Goal: Task Accomplishment & Management: Use online tool/utility

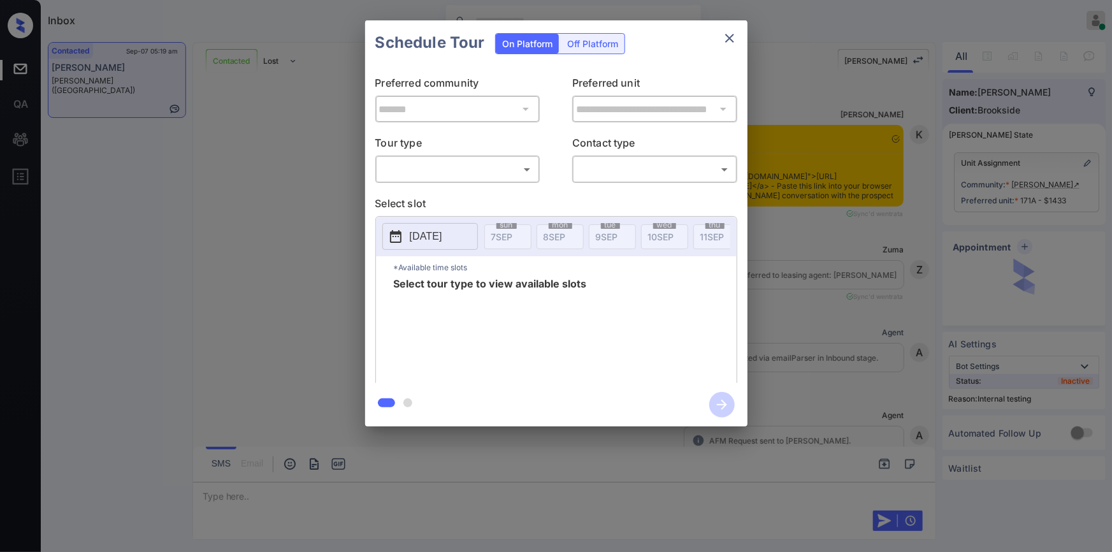
scroll to position [2137, 0]
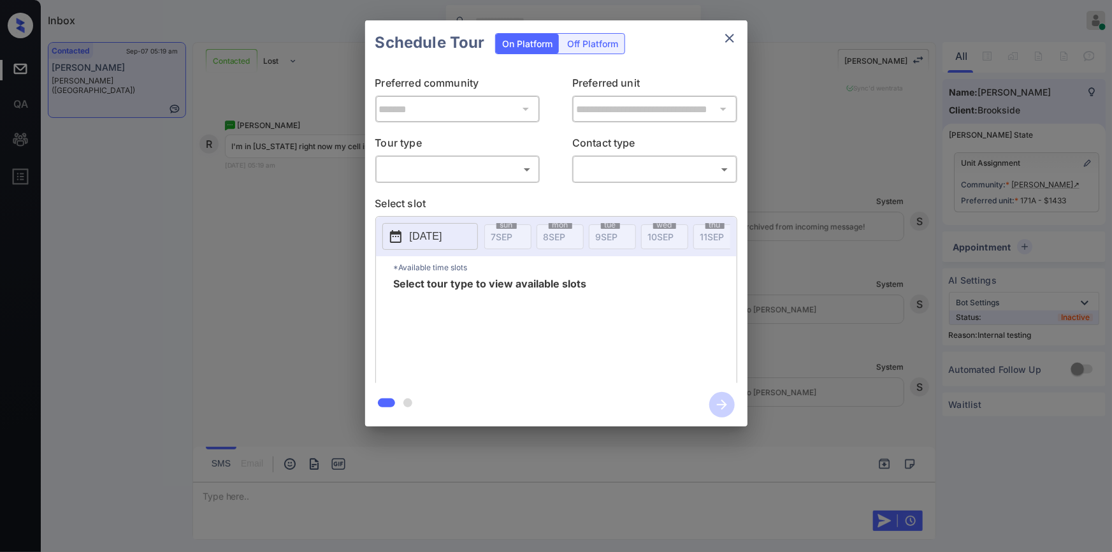
click at [481, 169] on body "Inbox Jiro Alonzo Online Set yourself offline Set yourself on break Profile Swi…" at bounding box center [556, 276] width 1112 height 552
click at [354, 210] on div at bounding box center [556, 276] width 1112 height 552
click at [354, 210] on div "**********" at bounding box center [556, 223] width 1112 height 447
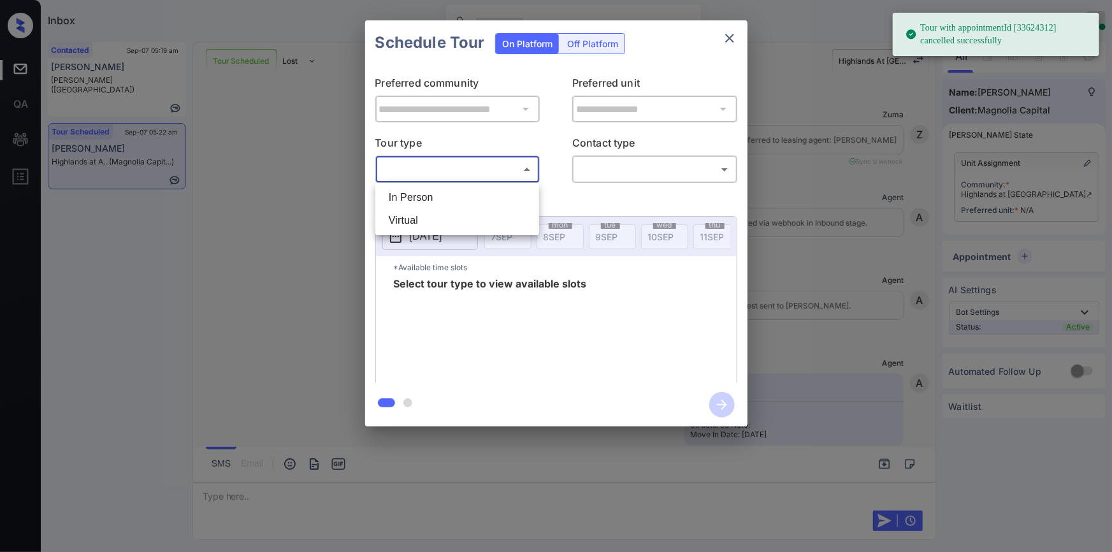
click at [430, 170] on body "Tour with appointmentId [33624312] cancelled successfully Inbox Jiro Alonzo Onl…" at bounding box center [556, 276] width 1112 height 552
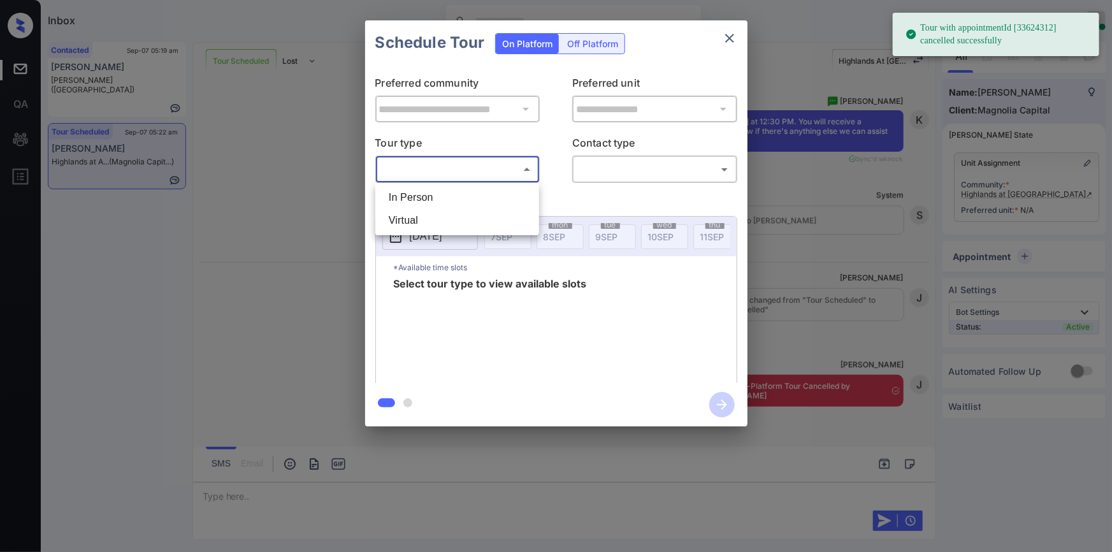
drag, startPoint x: 417, startPoint y: 192, endPoint x: 544, endPoint y: 210, distance: 128.2
click at [417, 192] on li "In Person" at bounding box center [457, 197] width 157 height 23
type input "********"
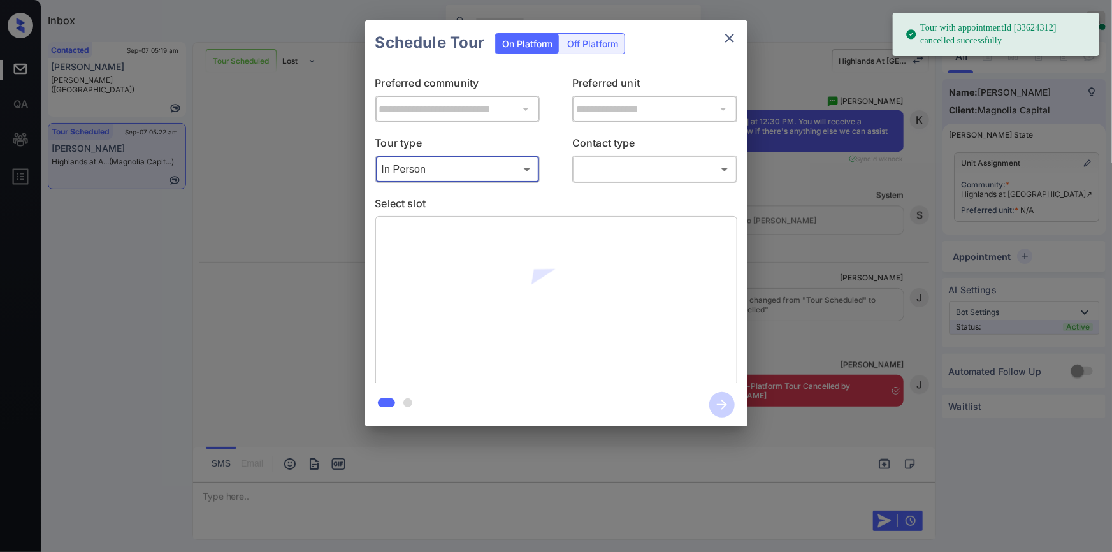
drag, startPoint x: 628, startPoint y: 153, endPoint x: 615, endPoint y: 169, distance: 20.8
click at [618, 164] on div "Contact type ​ ​" at bounding box center [654, 159] width 165 height 48
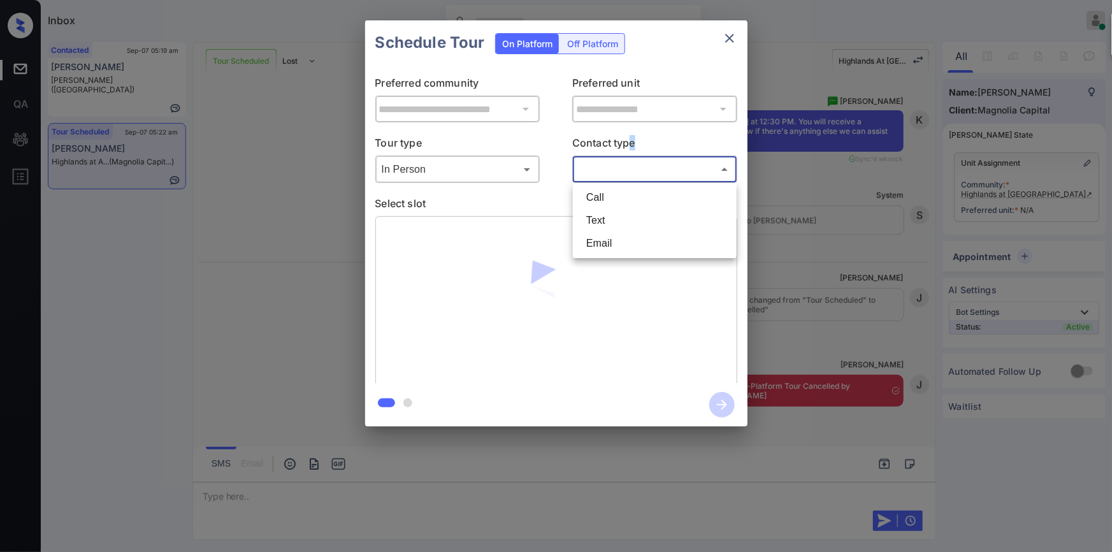
click at [615, 169] on body "Tour with appointmentId [33624312] cancelled successfully Inbox Jiro Alonzo Onl…" at bounding box center [556, 276] width 1112 height 552
click at [604, 225] on li "Text" at bounding box center [654, 220] width 157 height 23
type input "****"
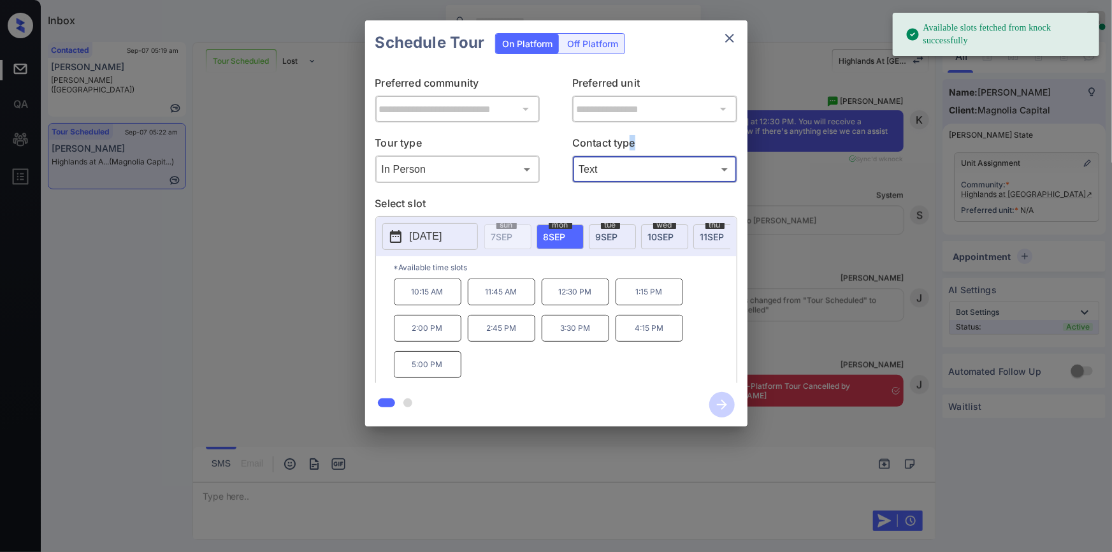
click at [431, 240] on p "[DATE]" at bounding box center [426, 236] width 33 height 15
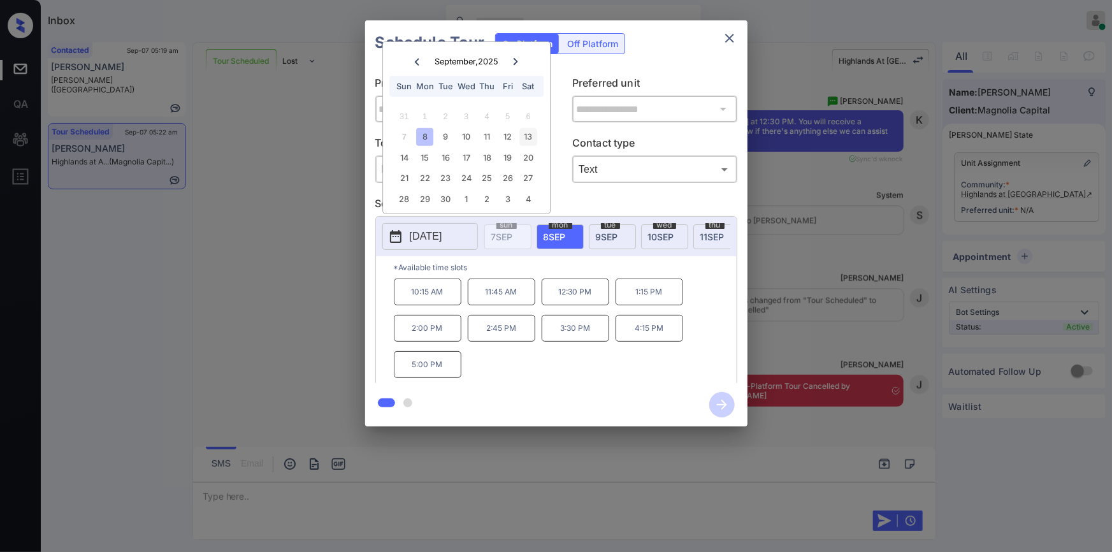
click at [530, 134] on div "13" at bounding box center [528, 136] width 17 height 17
click at [332, 282] on div "**********" at bounding box center [556, 223] width 1112 height 447
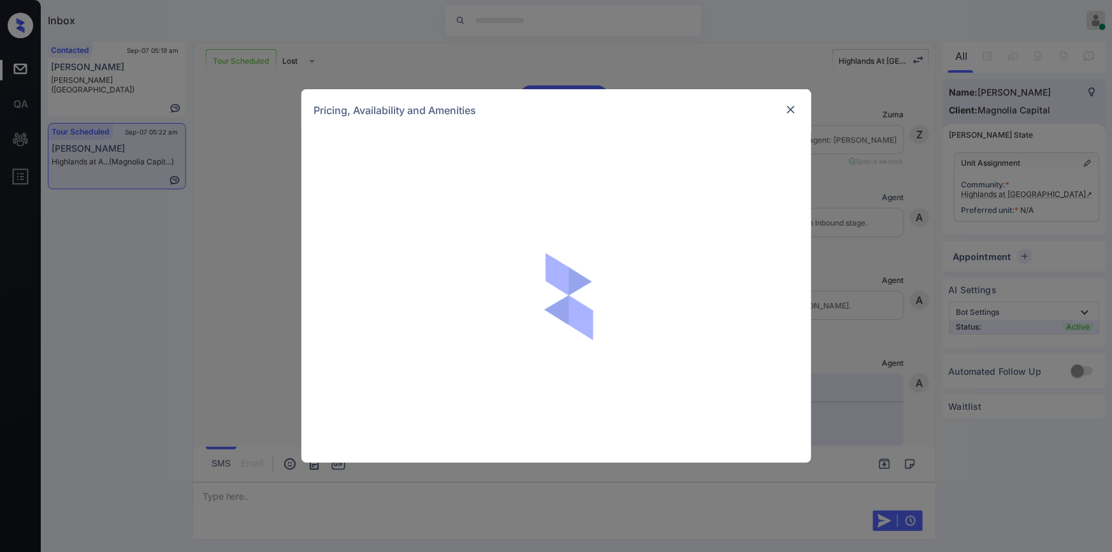
scroll to position [690, 0]
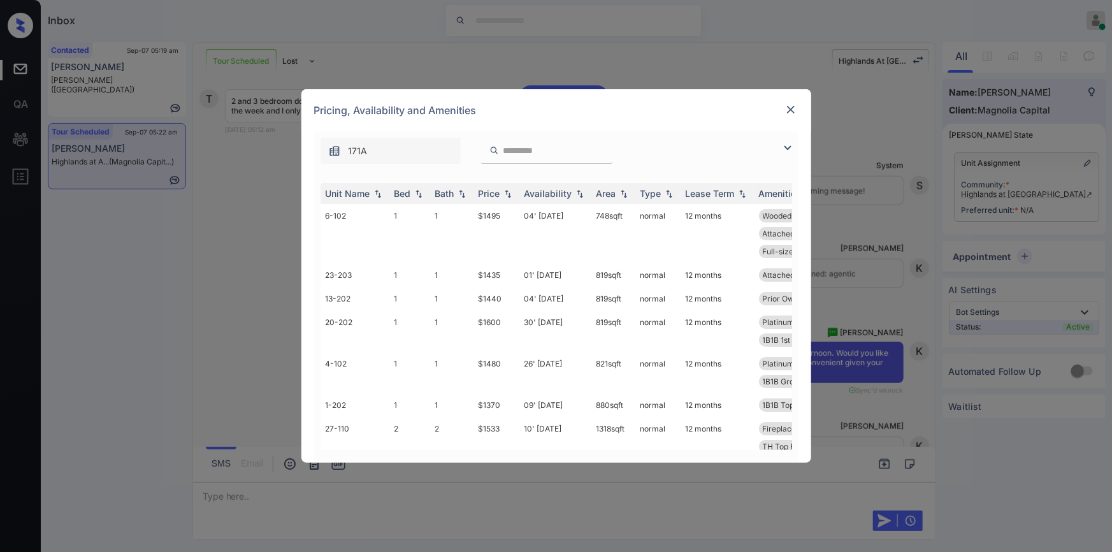
click at [783, 143] on img at bounding box center [787, 147] width 15 height 15
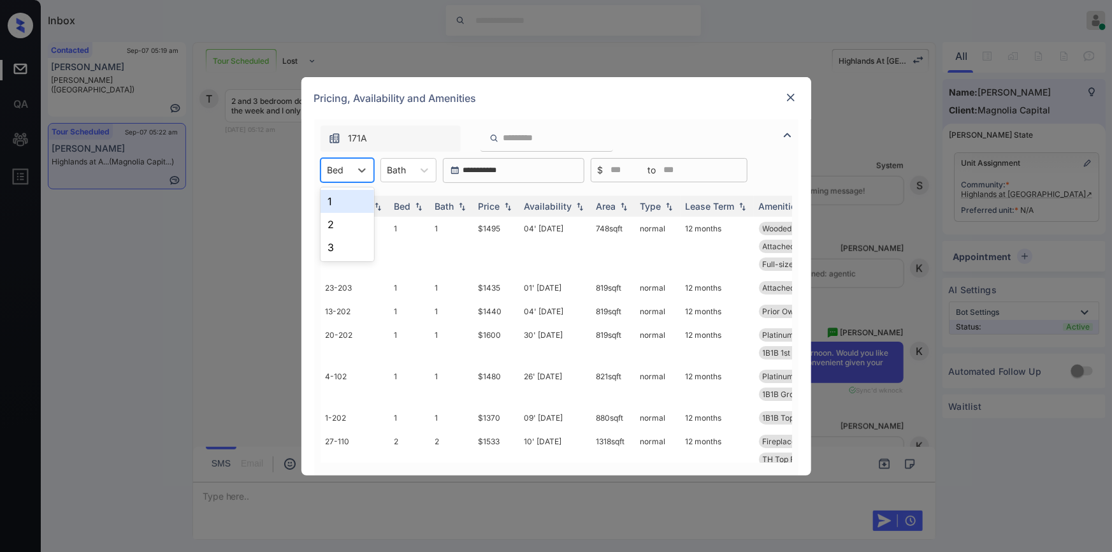
click at [337, 165] on div at bounding box center [336, 169] width 17 height 13
click at [337, 220] on div "2" at bounding box center [348, 224] width 54 height 23
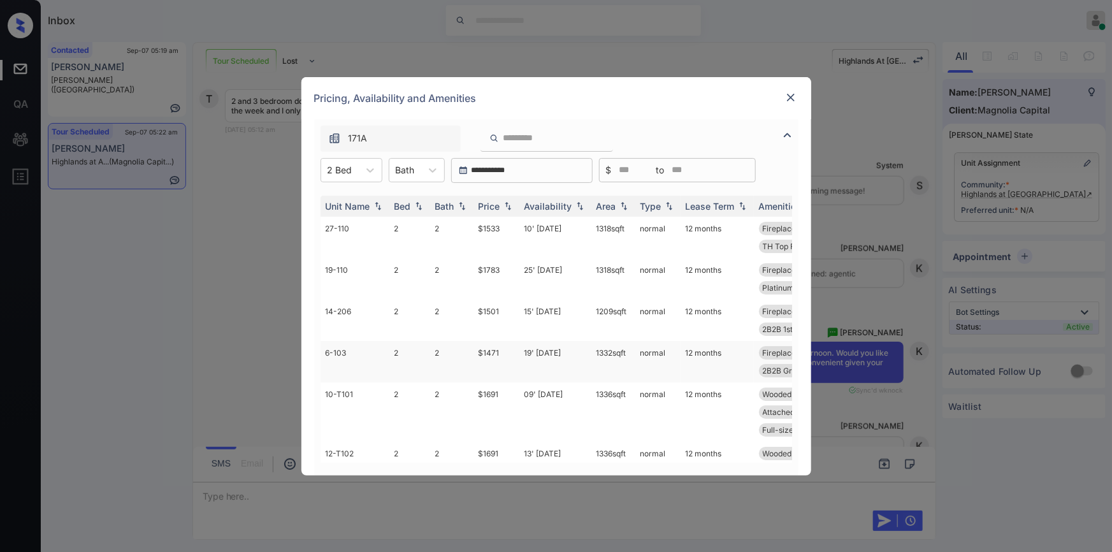
click at [488, 354] on td "$1471" at bounding box center [497, 361] width 46 height 41
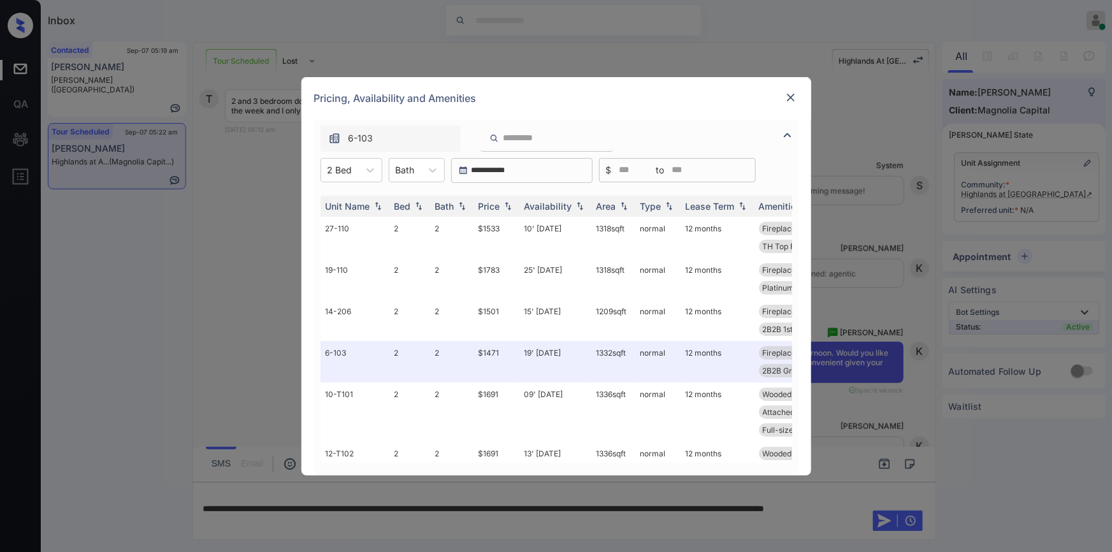
click at [791, 90] on div at bounding box center [790, 97] width 15 height 15
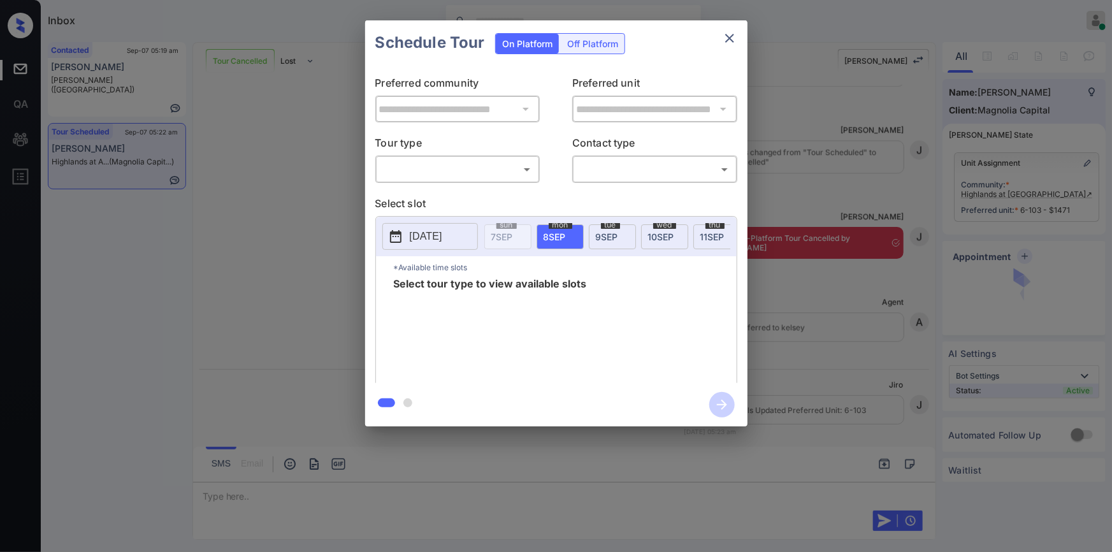
scroll to position [4146, 0]
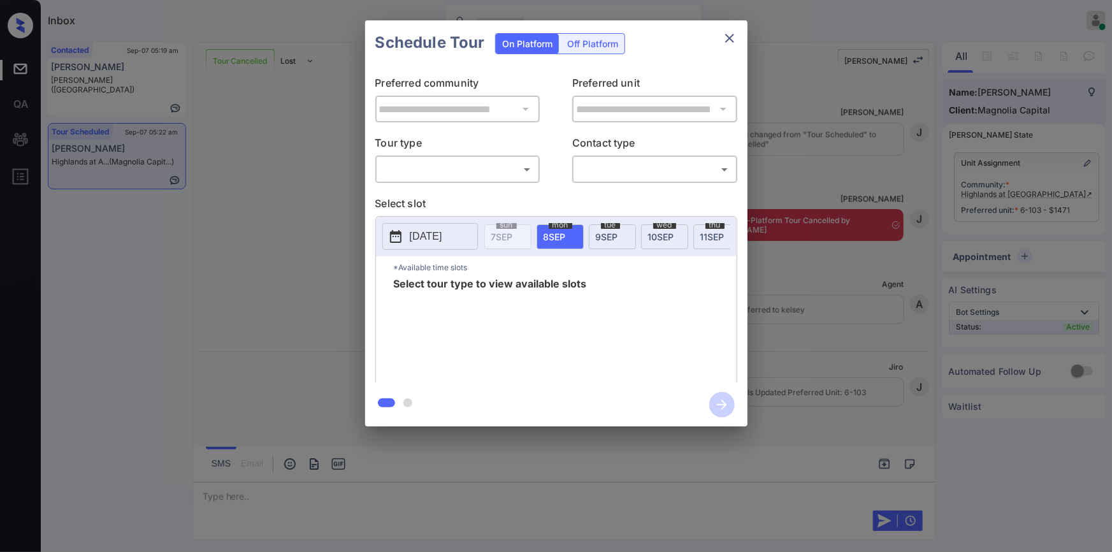
click at [463, 180] on div "​ ​" at bounding box center [457, 169] width 165 height 27
click at [457, 171] on body "Inbox Jiro Alonzo Online Set yourself offline Set yourself on break Profile Swi…" at bounding box center [556, 276] width 1112 height 552
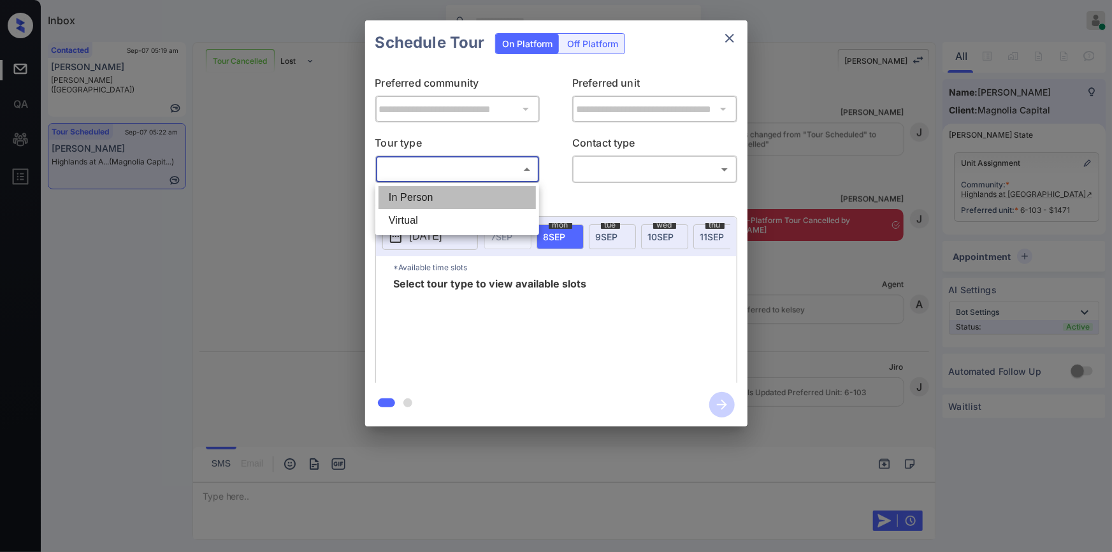
drag, startPoint x: 440, startPoint y: 197, endPoint x: 607, endPoint y: 163, distance: 170.4
click at [449, 198] on li "In Person" at bounding box center [457, 197] width 157 height 23
type input "********"
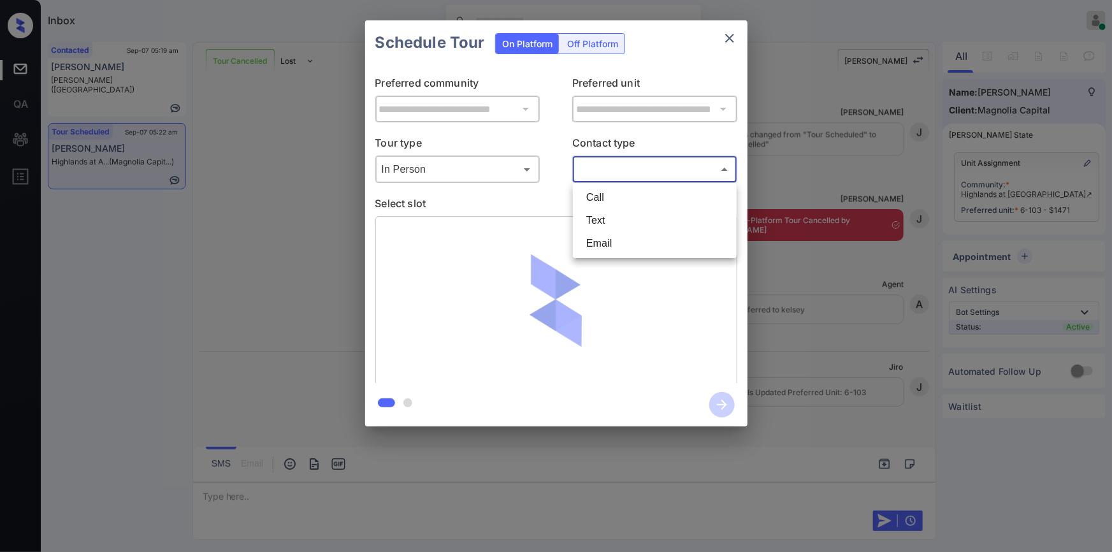
drag, startPoint x: 609, startPoint y: 169, endPoint x: 602, endPoint y: 190, distance: 22.0
click at [608, 169] on body "Inbox Jiro Alonzo Online Set yourself offline Set yourself on break Profile Swi…" at bounding box center [556, 276] width 1112 height 552
click at [598, 220] on li "Text" at bounding box center [654, 220] width 157 height 23
type input "****"
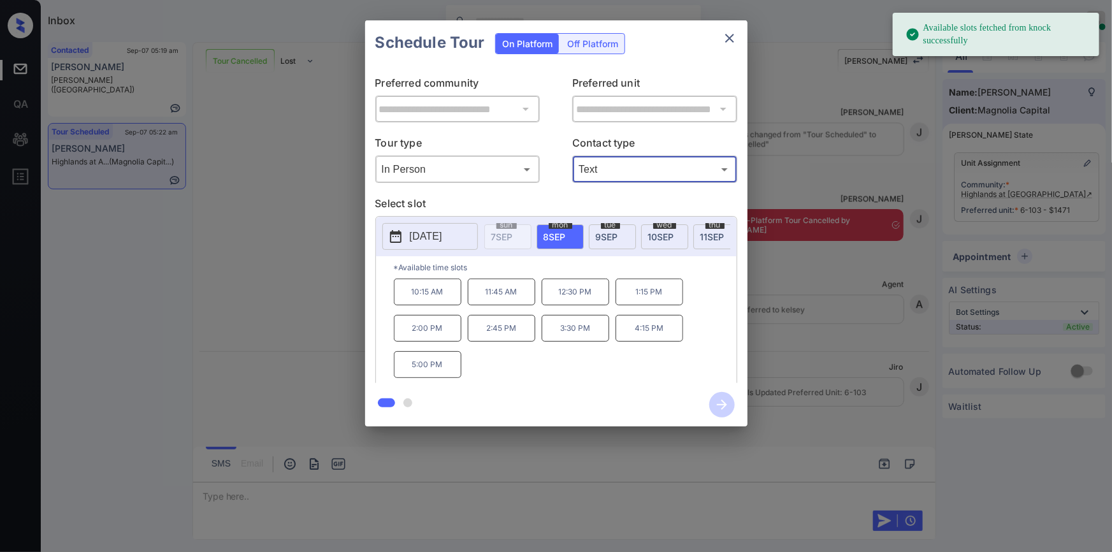
click at [430, 241] on p "[DATE]" at bounding box center [426, 236] width 33 height 15
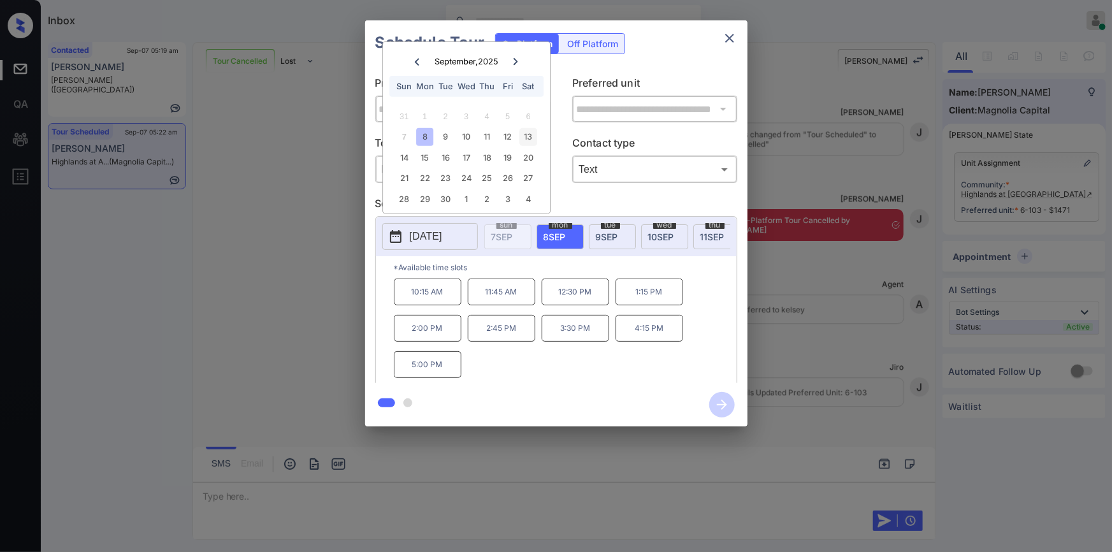
click at [532, 140] on div "13" at bounding box center [528, 136] width 17 height 17
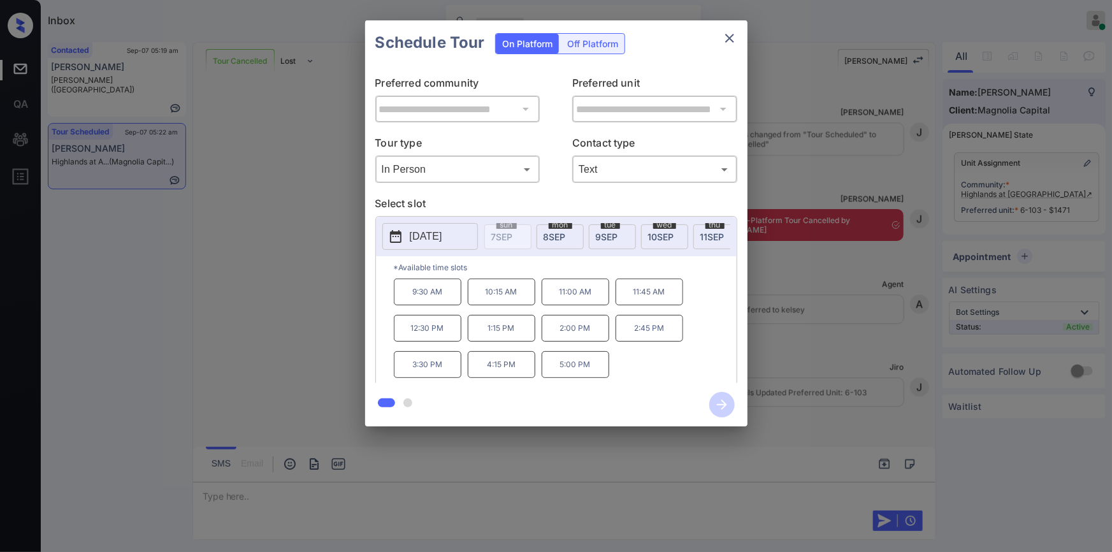
click at [452, 337] on p "12:30 PM" at bounding box center [428, 328] width 68 height 27
click at [720, 408] on icon "button" at bounding box center [721, 404] width 25 height 25
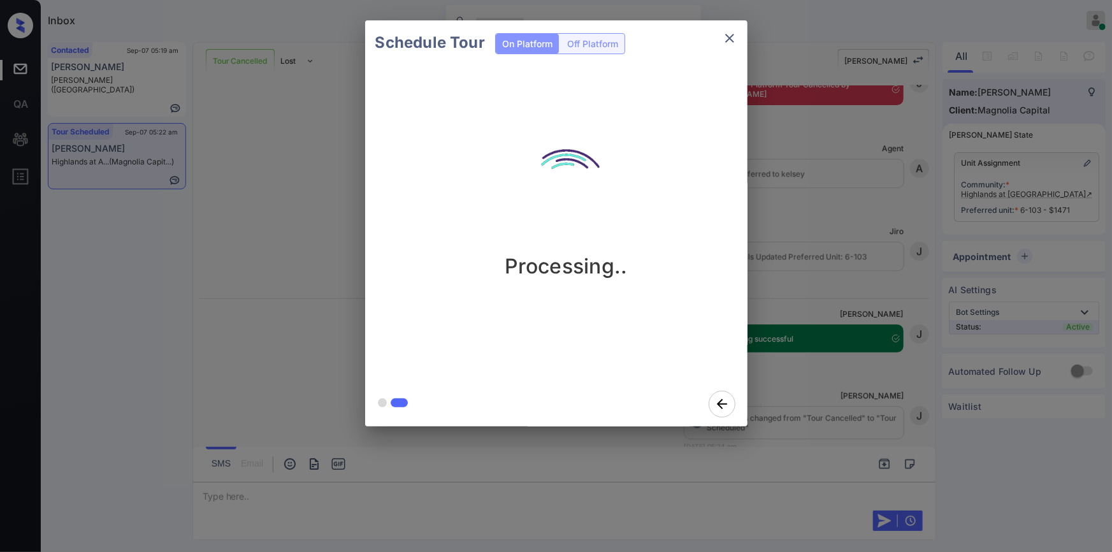
scroll to position [4314, 0]
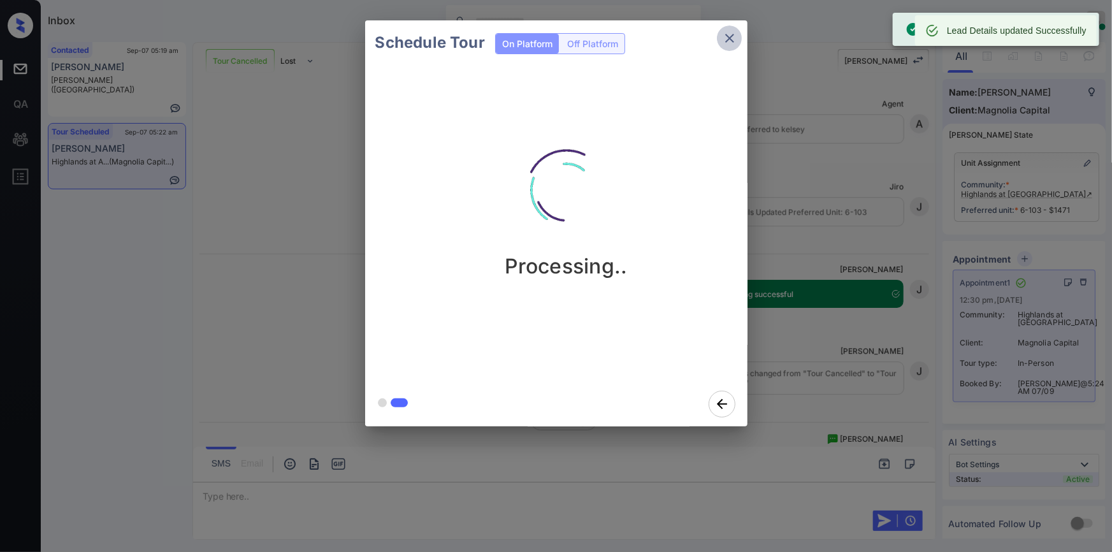
click at [722, 37] on icon "close" at bounding box center [729, 38] width 15 height 15
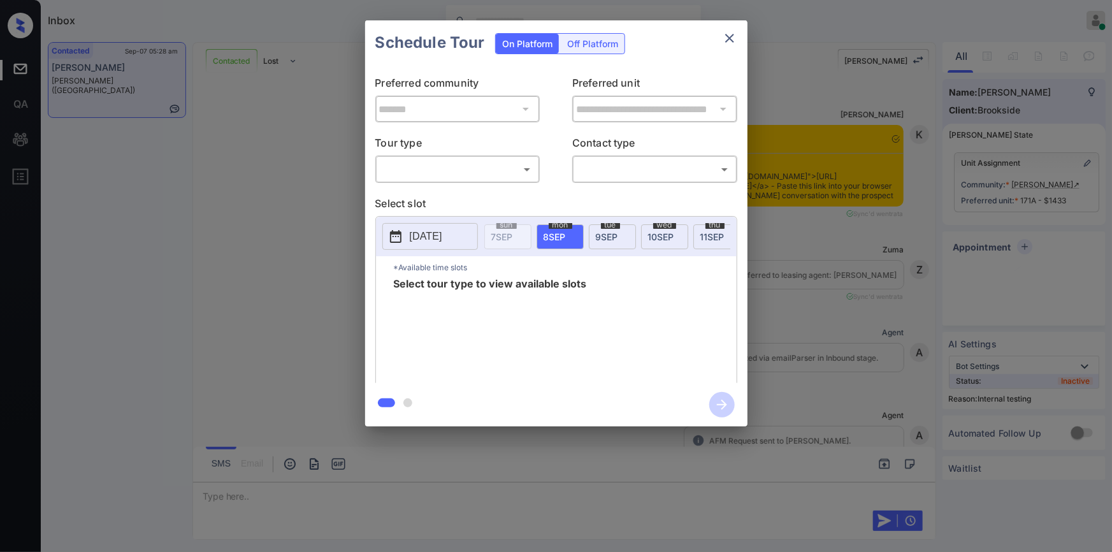
scroll to position [2632, 0]
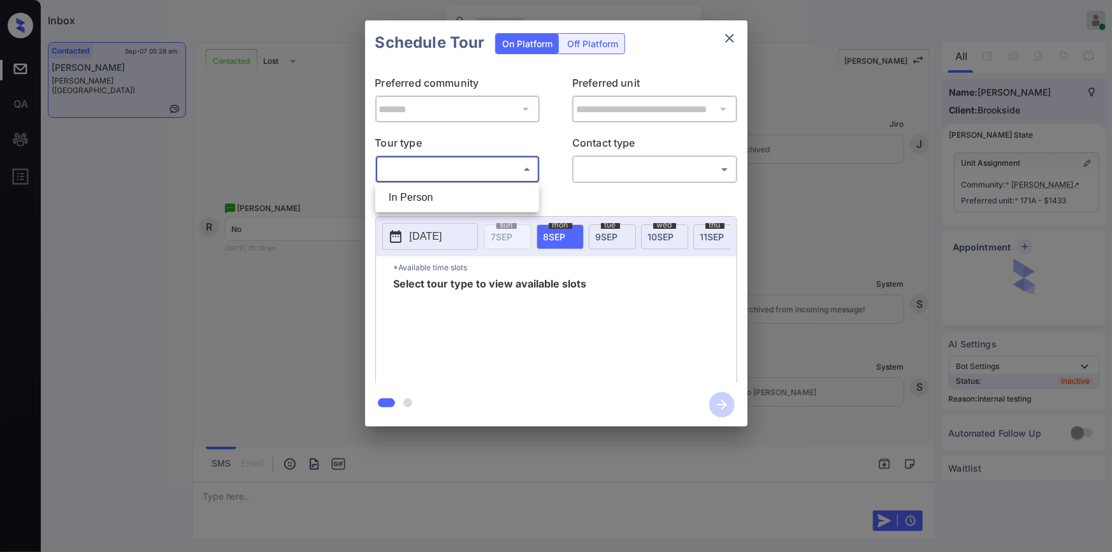
click at [472, 177] on body "Inbox [PERSON_NAME] Online Set yourself offline Set yourself on break Profile S…" at bounding box center [556, 276] width 1112 height 552
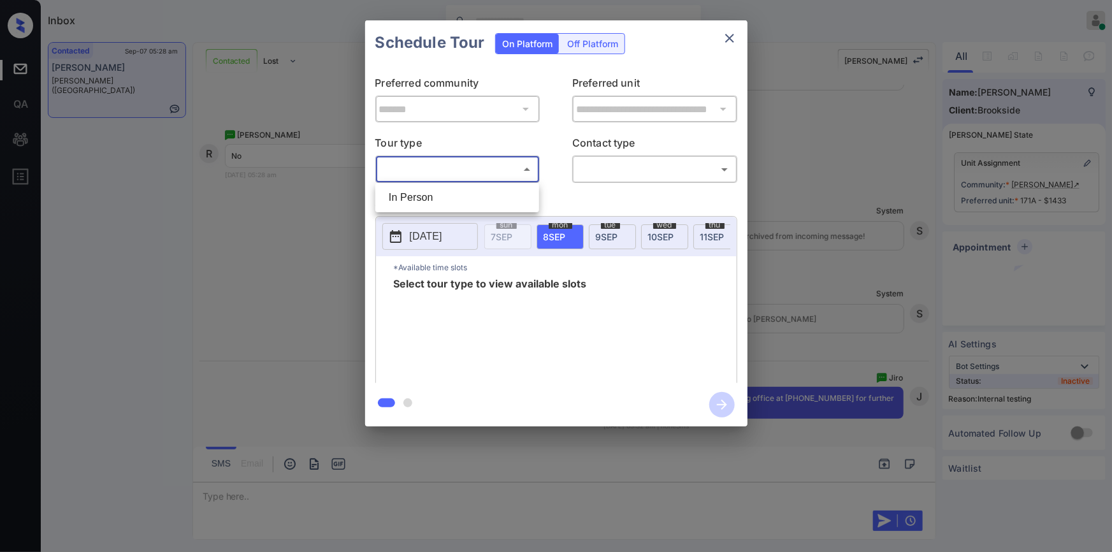
click at [252, 275] on div at bounding box center [556, 276] width 1112 height 552
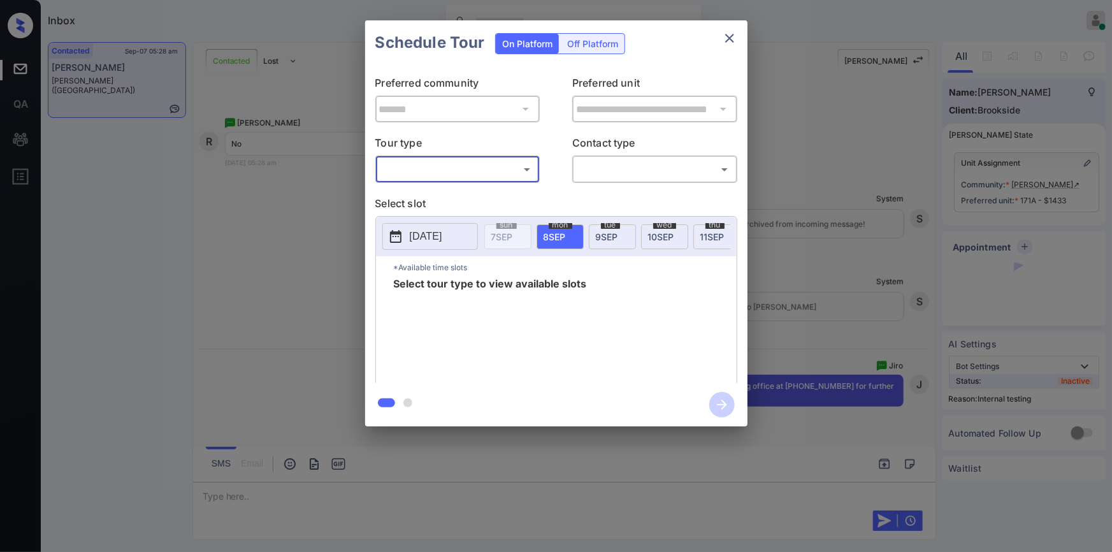
click at [726, 36] on icon "close" at bounding box center [729, 38] width 15 height 15
